Goal: Information Seeking & Learning: Find specific fact

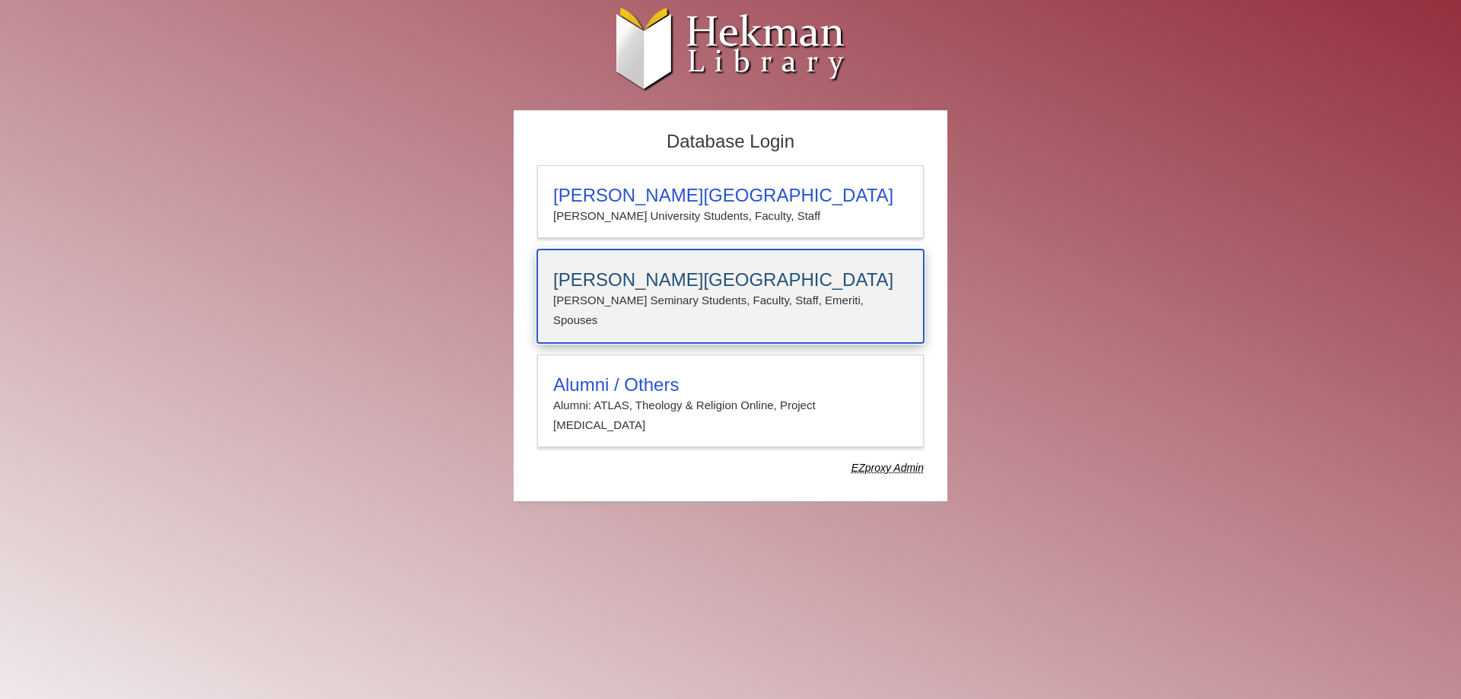
click at [651, 292] on p "Calvin Seminary Students, Faculty, Staff, Emeriti, Spouses" at bounding box center [730, 311] width 355 height 40
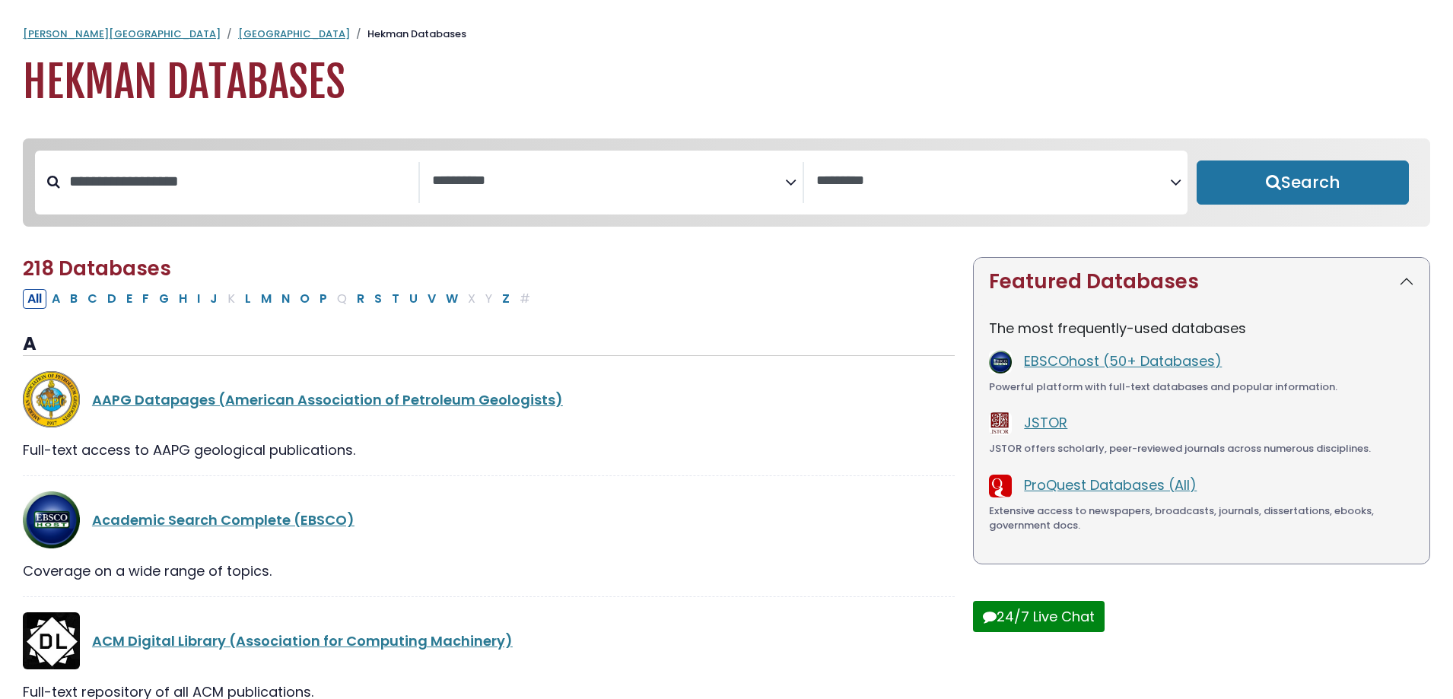
select select "Database Subject Filter"
select select "Database Vendors Filter"
click at [261, 202] on div "Search filters" at bounding box center [239, 182] width 358 height 40
click at [259, 189] on input "Search database by title or keyword" at bounding box center [239, 181] width 358 height 25
paste input "**********"
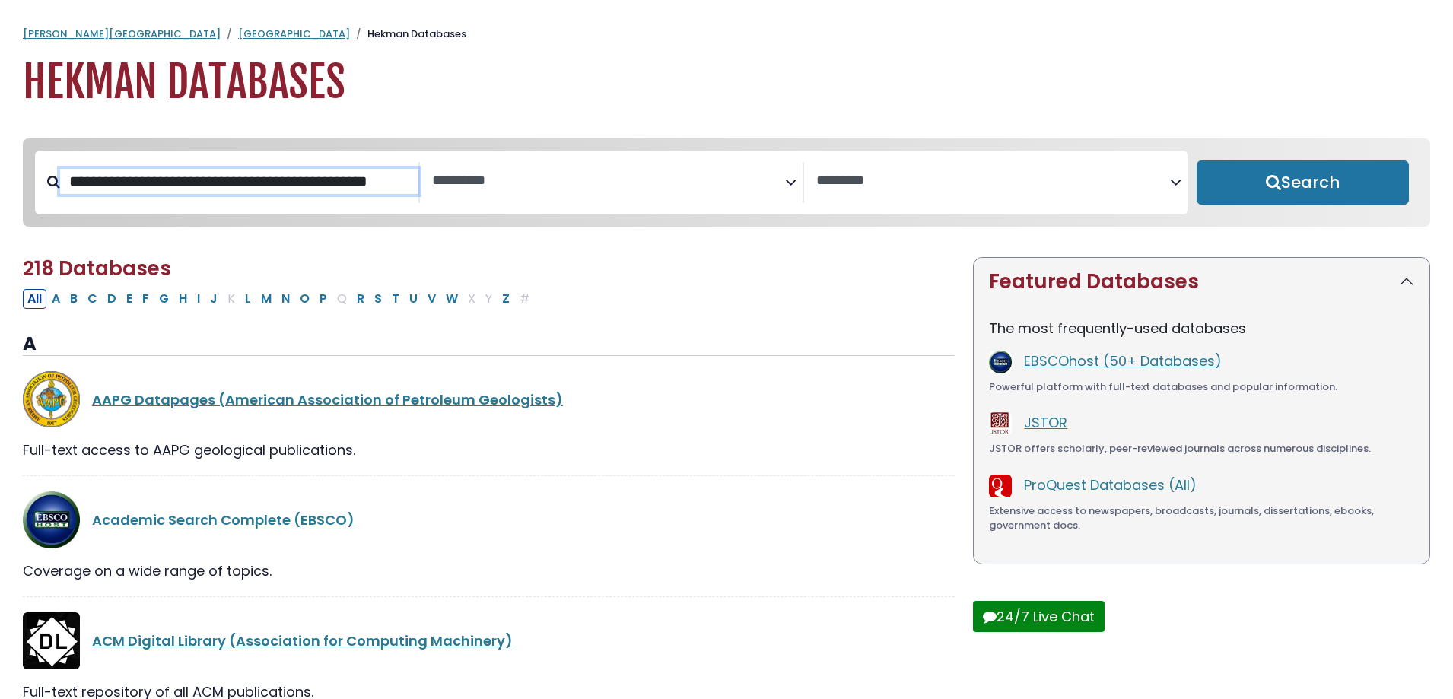
scroll to position [0, 22]
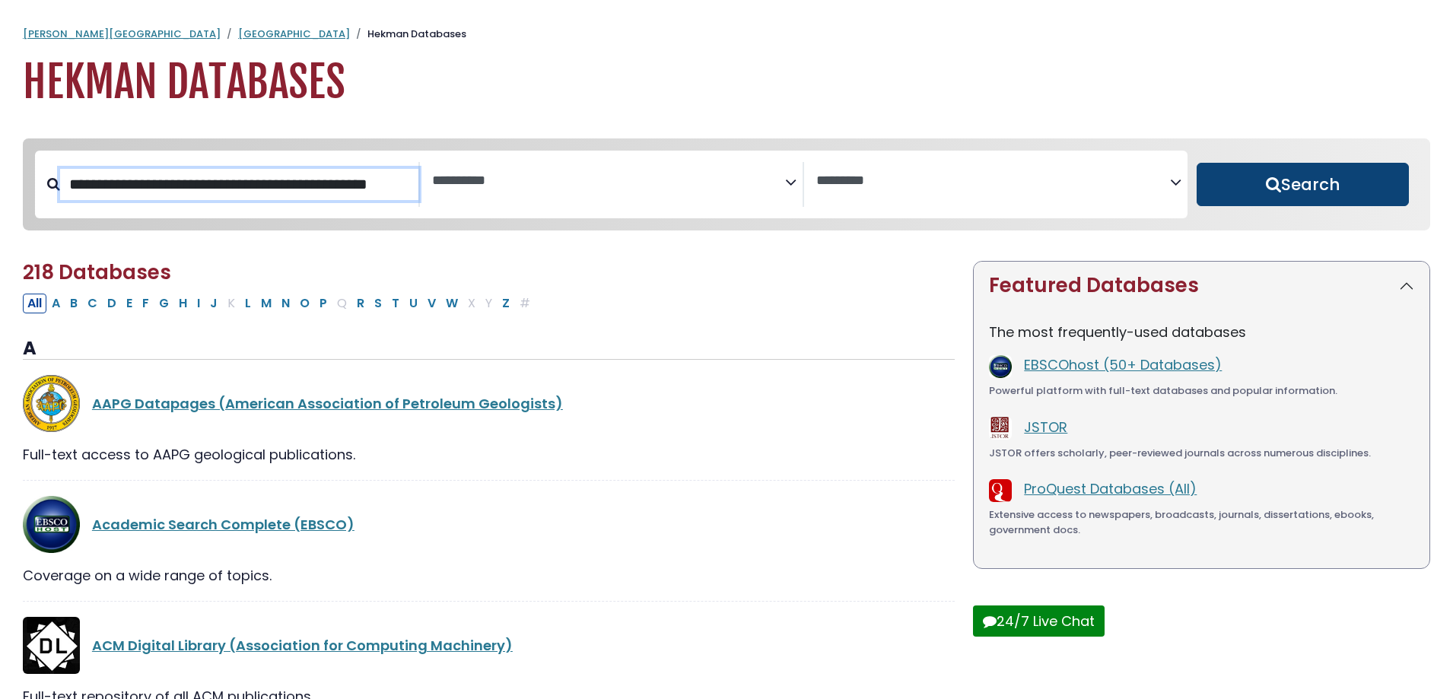
type input "**********"
click at [1278, 190] on button "Search" at bounding box center [1303, 185] width 212 height 44
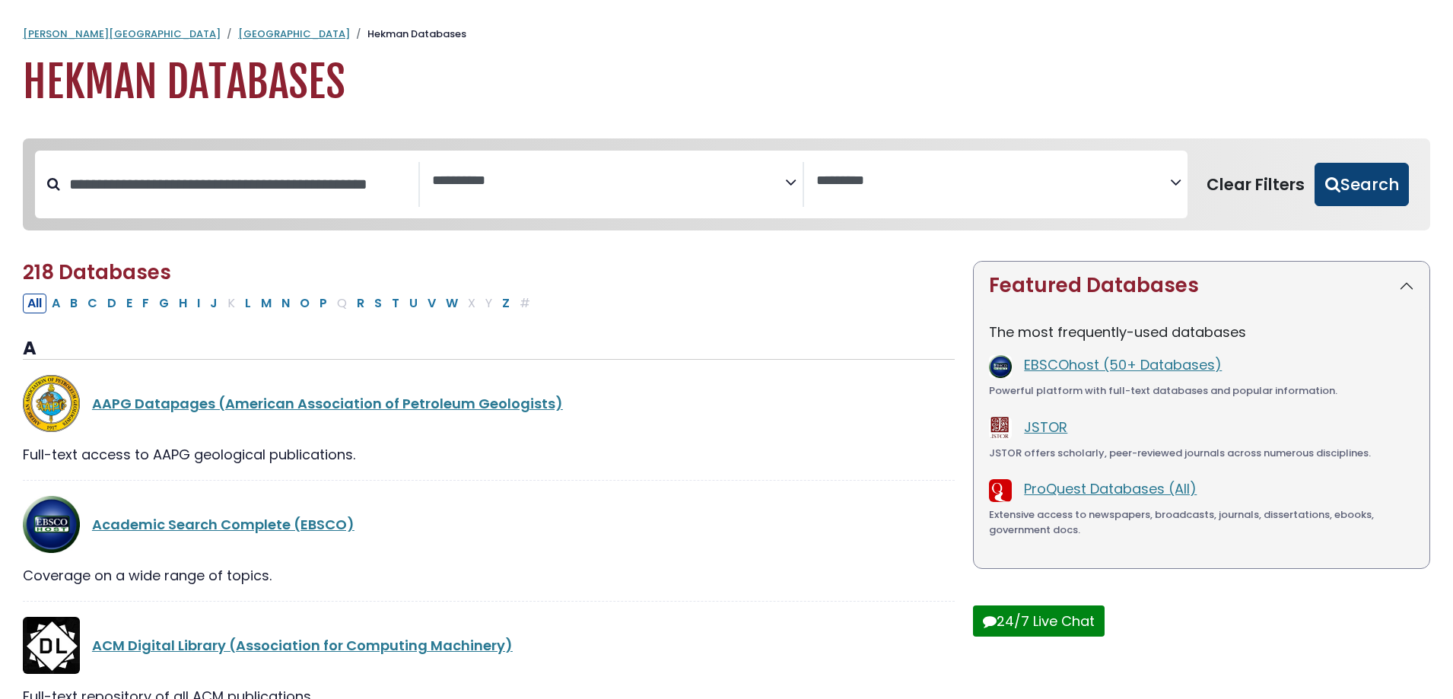
select select "Database Subject Filter"
select select "Database Vendors Filter"
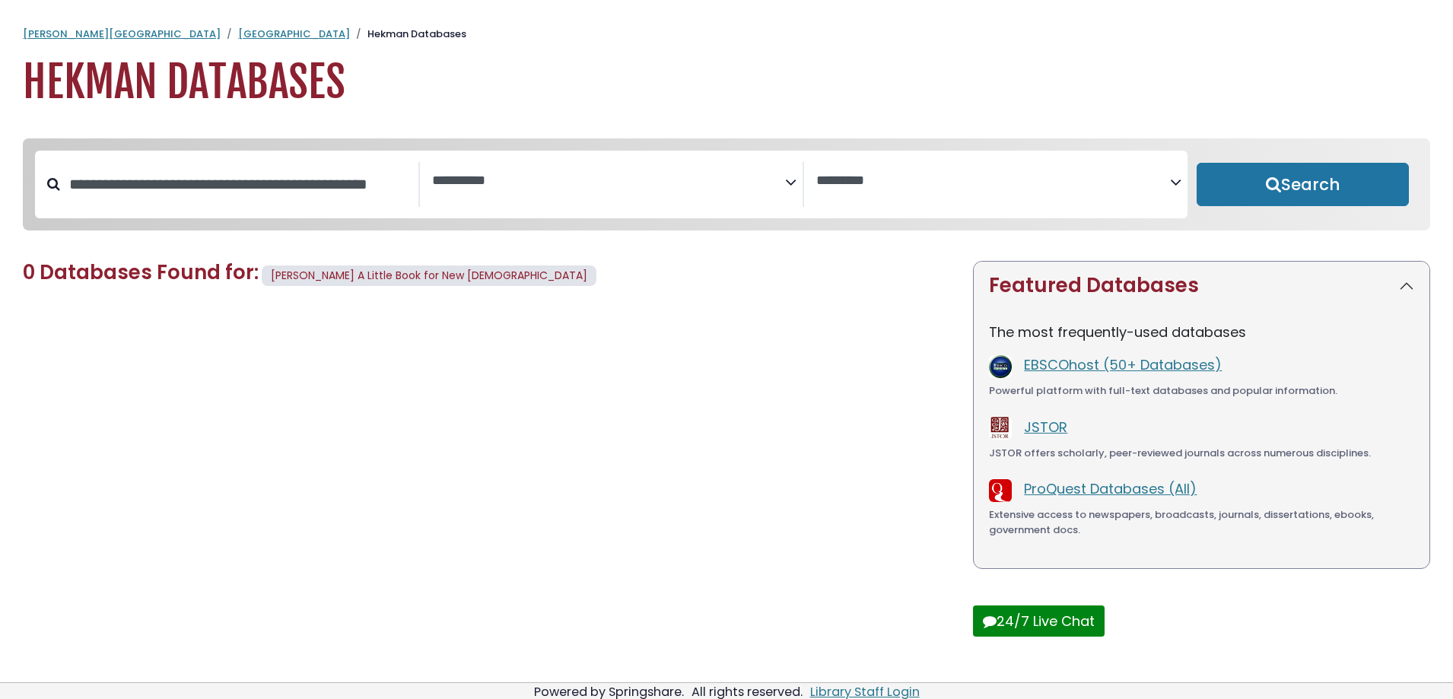
select select "Database Subject Filter"
select select "Database Vendors Filter"
